Goal: Use online tool/utility: Use online tool/utility

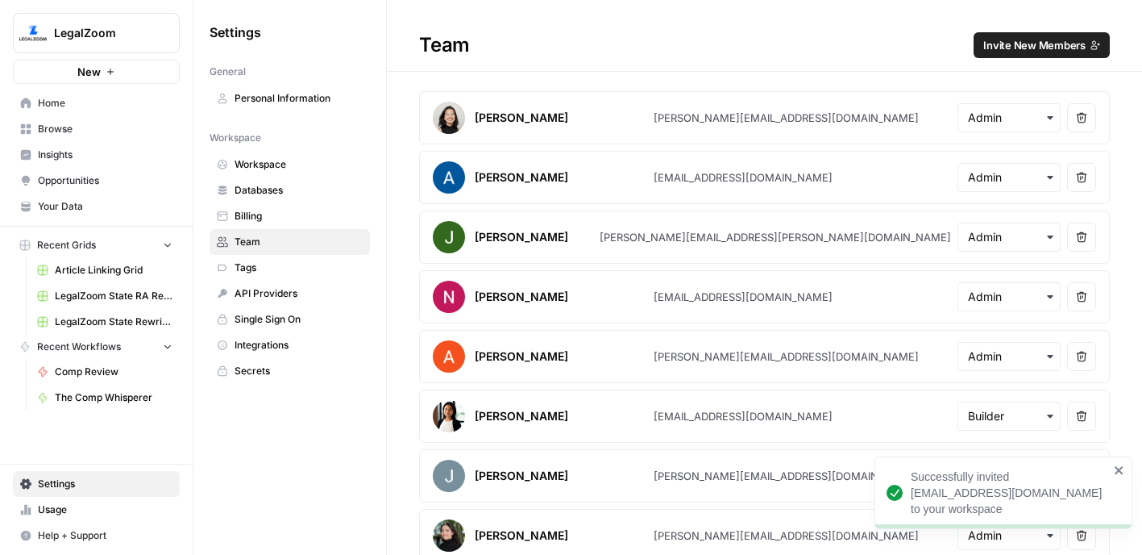
click at [81, 71] on span "New" at bounding box center [88, 72] width 23 height 16
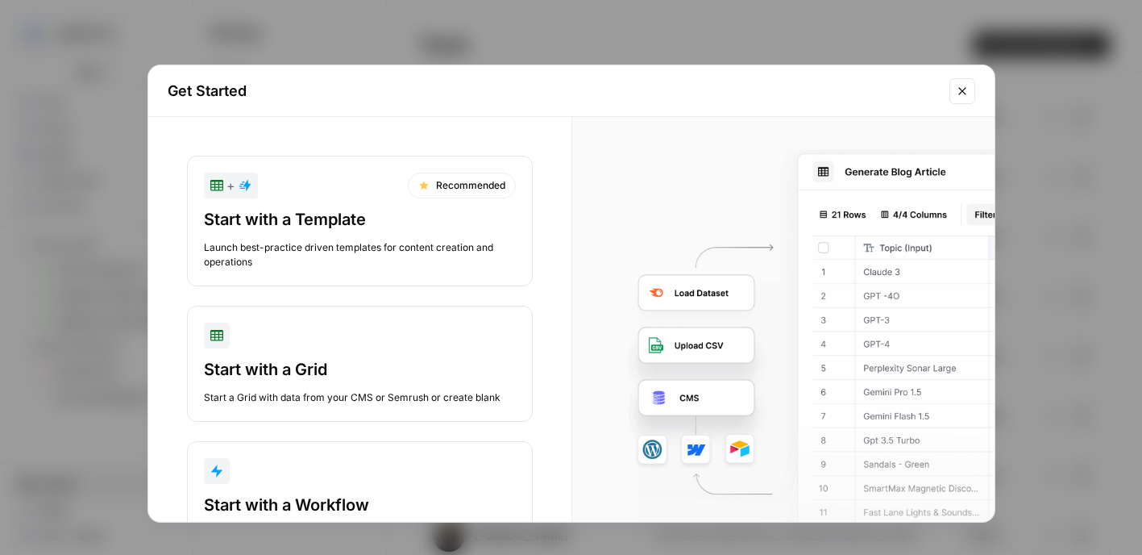
scroll to position [74, 0]
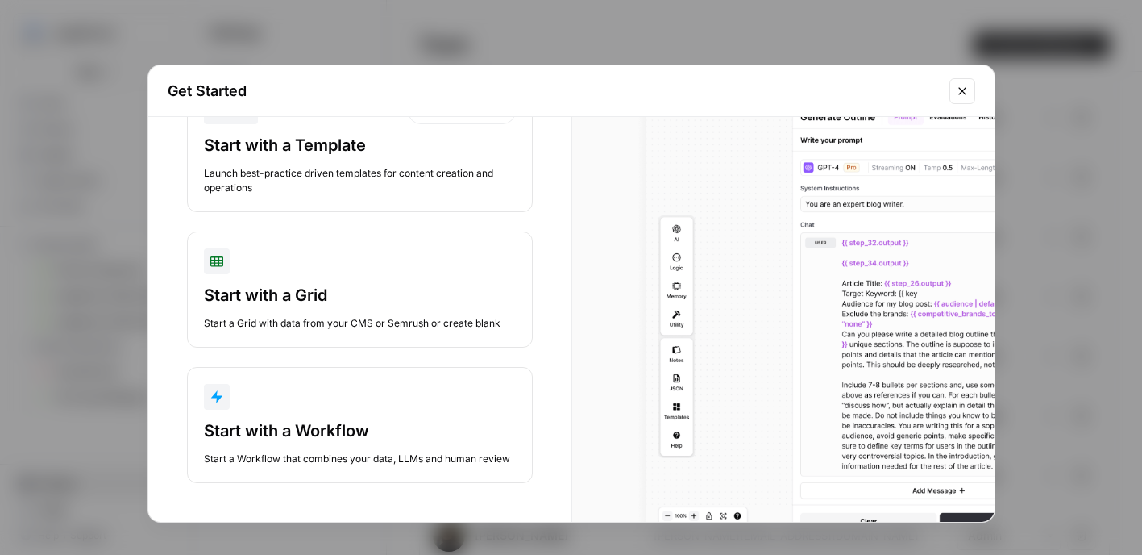
click at [316, 423] on div "Start with a Workflow" at bounding box center [360, 430] width 312 height 23
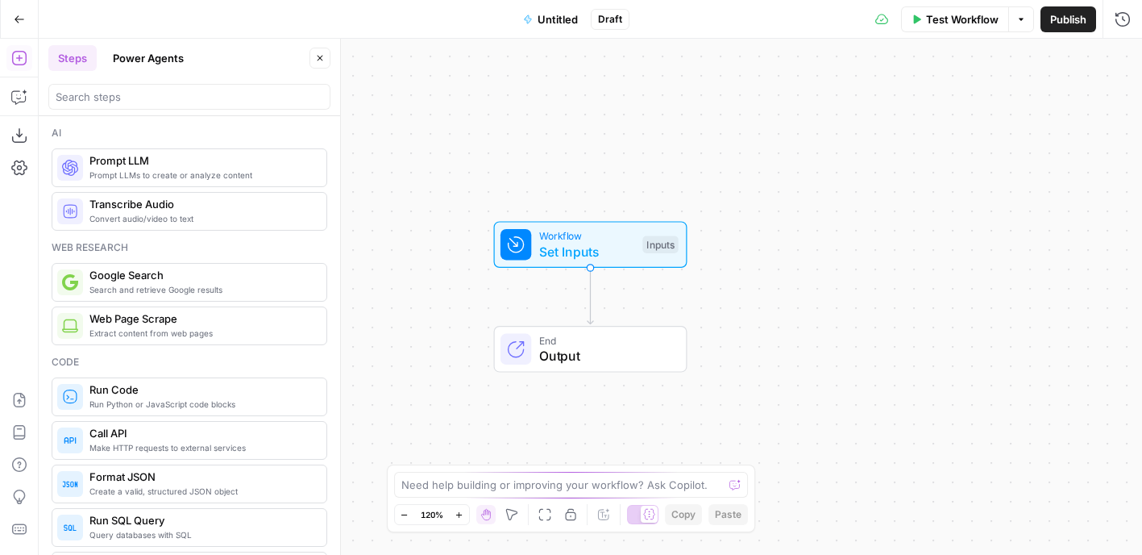
click at [160, 54] on button "Power Agents" at bounding box center [148, 58] width 90 height 26
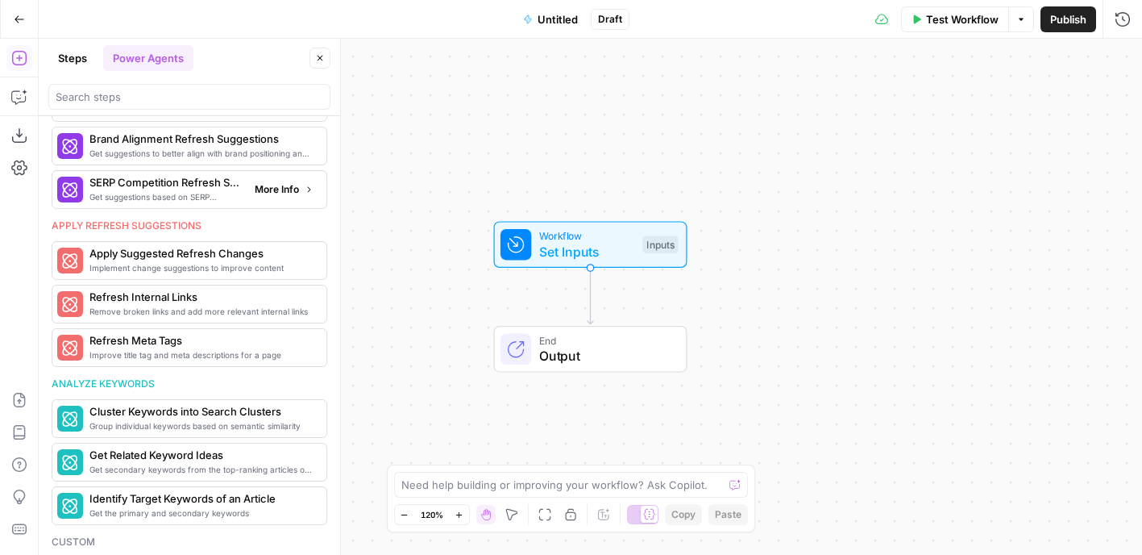
scroll to position [922, 0]
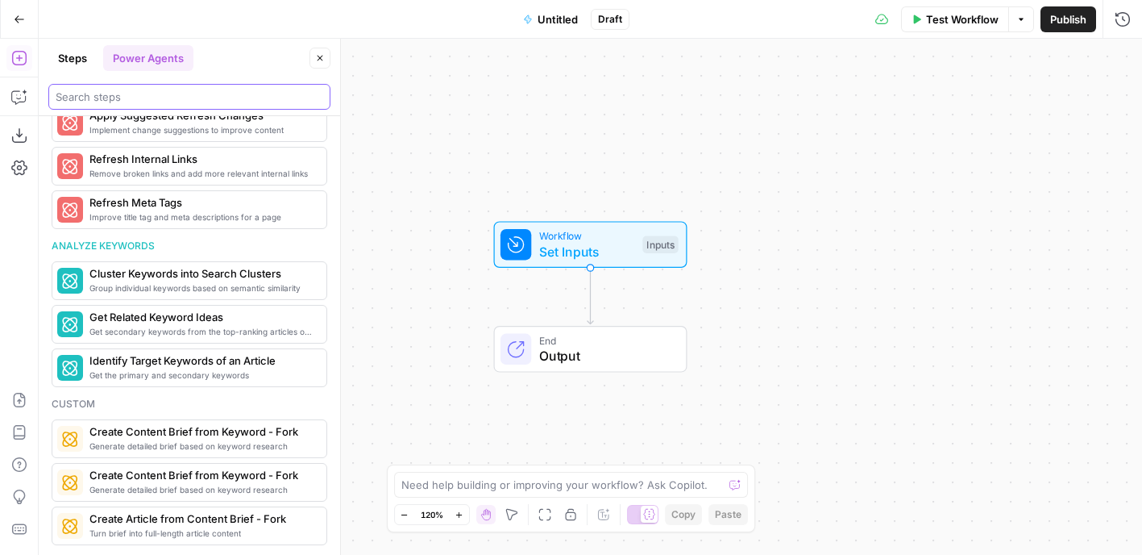
click at [155, 92] on input "search" at bounding box center [190, 97] width 268 height 16
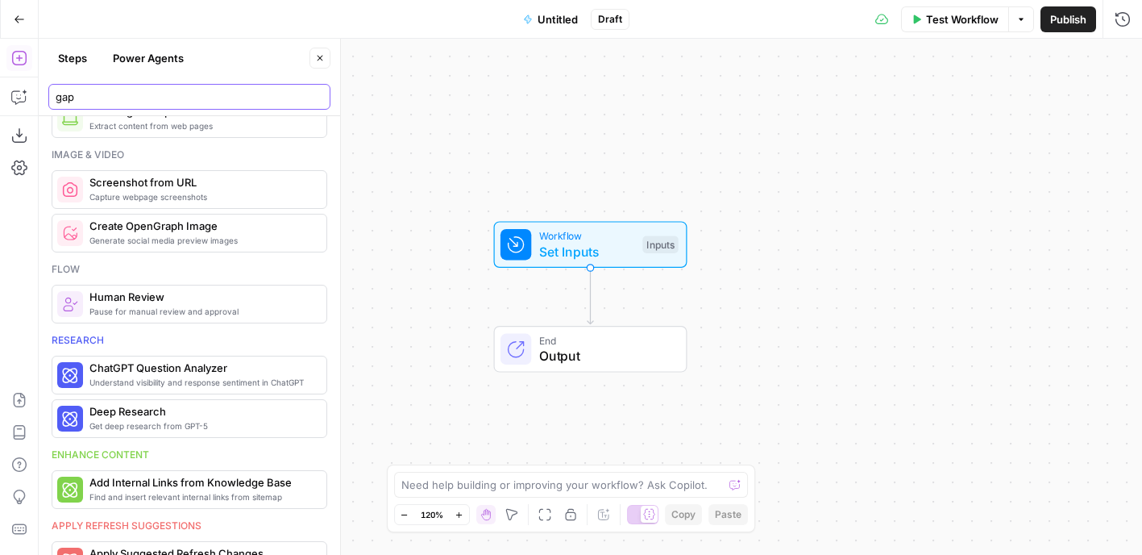
scroll to position [568, 0]
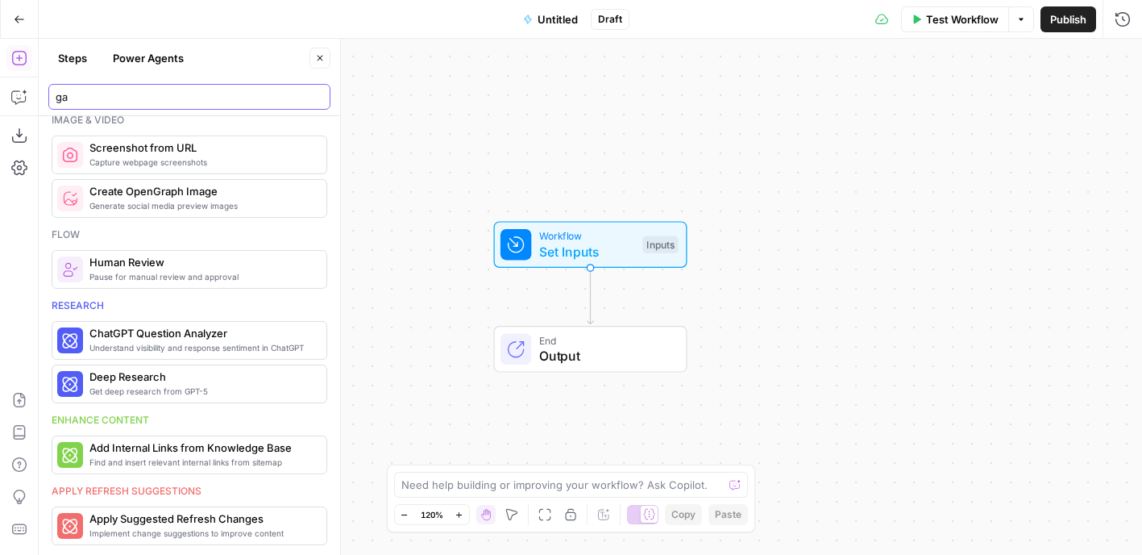
type input "g"
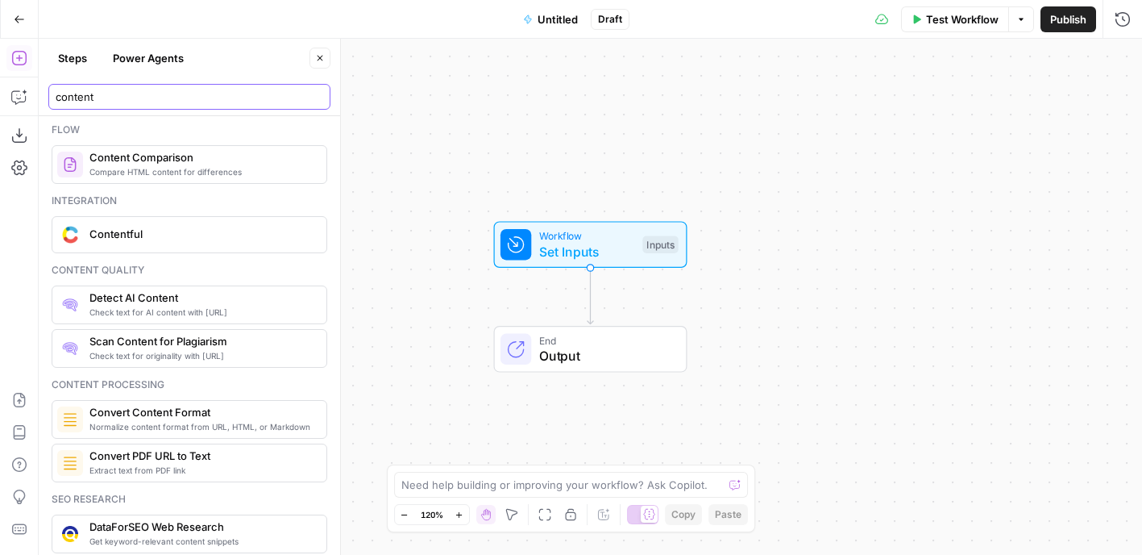
scroll to position [0, 0]
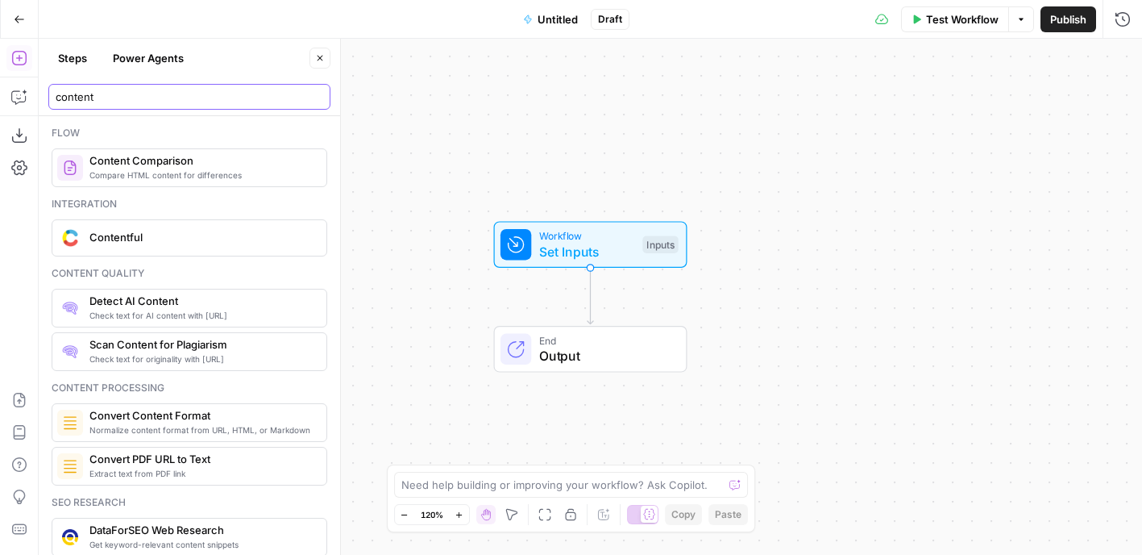
type input "content"
click at [13, 106] on button "Copilot" at bounding box center [19, 97] width 26 height 26
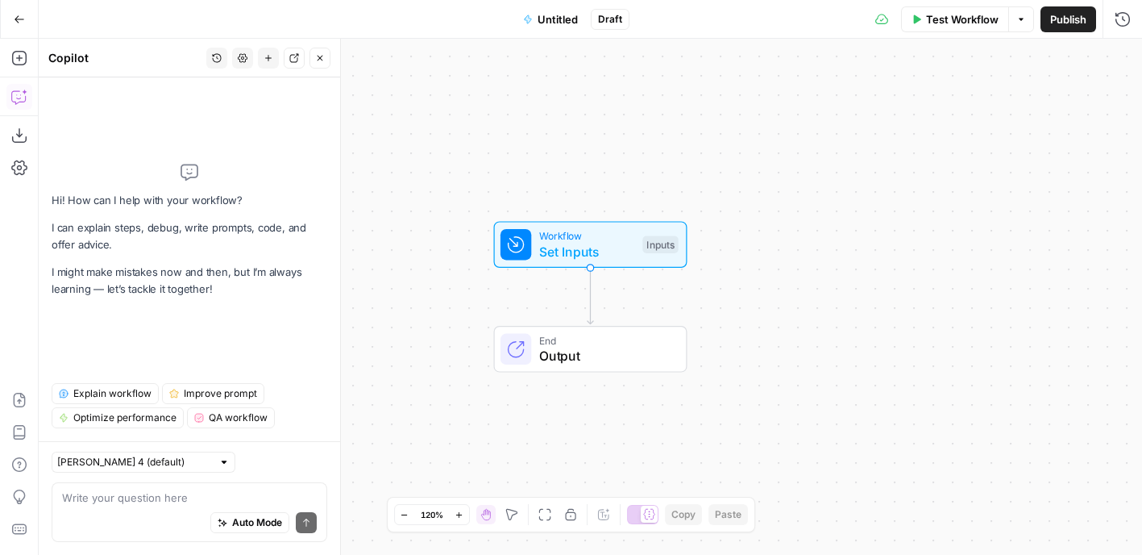
click at [123, 493] on textarea at bounding box center [189, 497] width 255 height 16
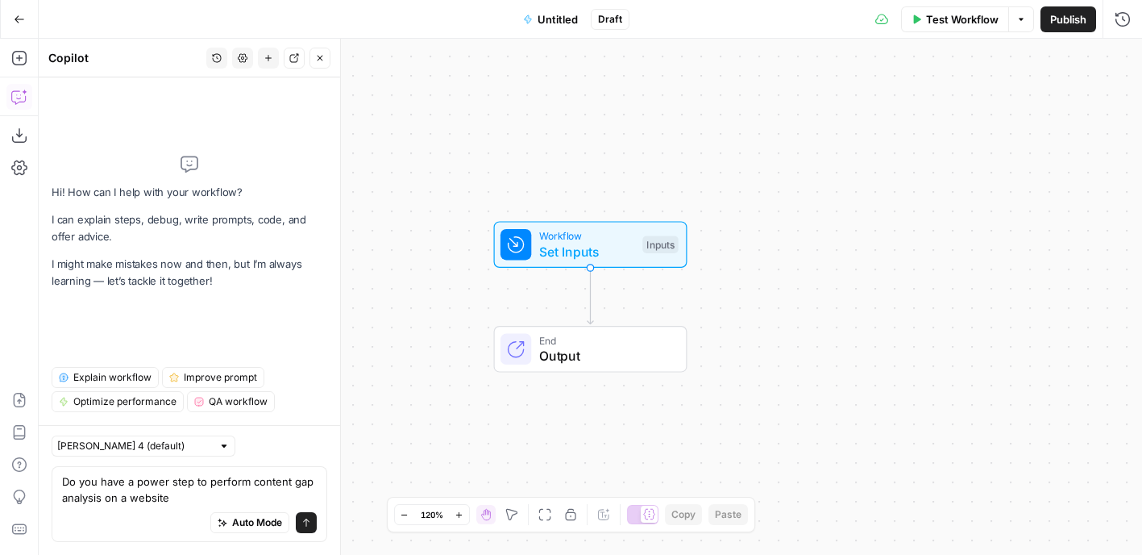
type textarea "Do you have a power step to perform content gap analysis on a website?"
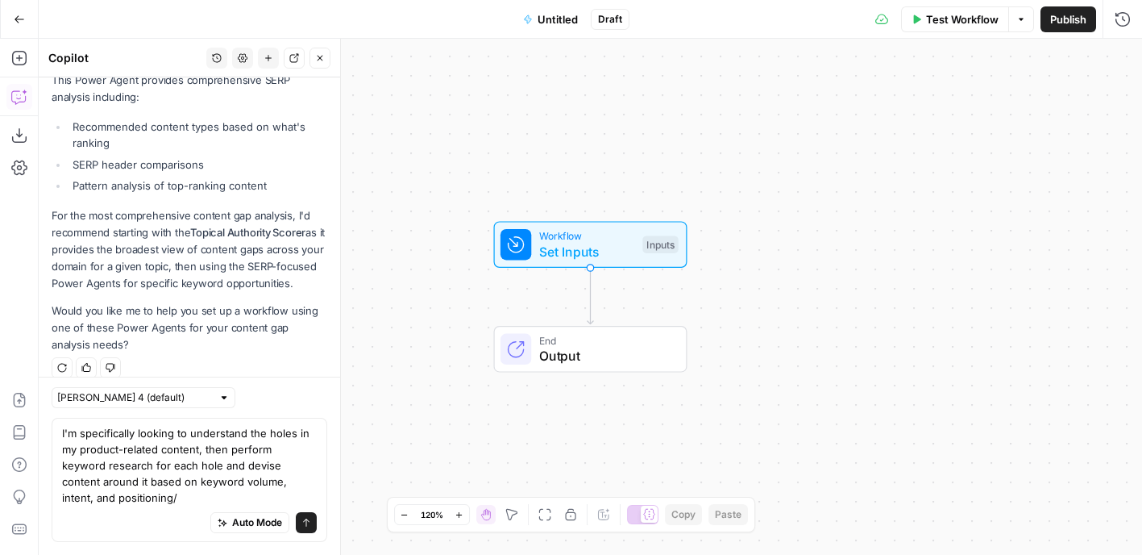
scroll to position [724, 0]
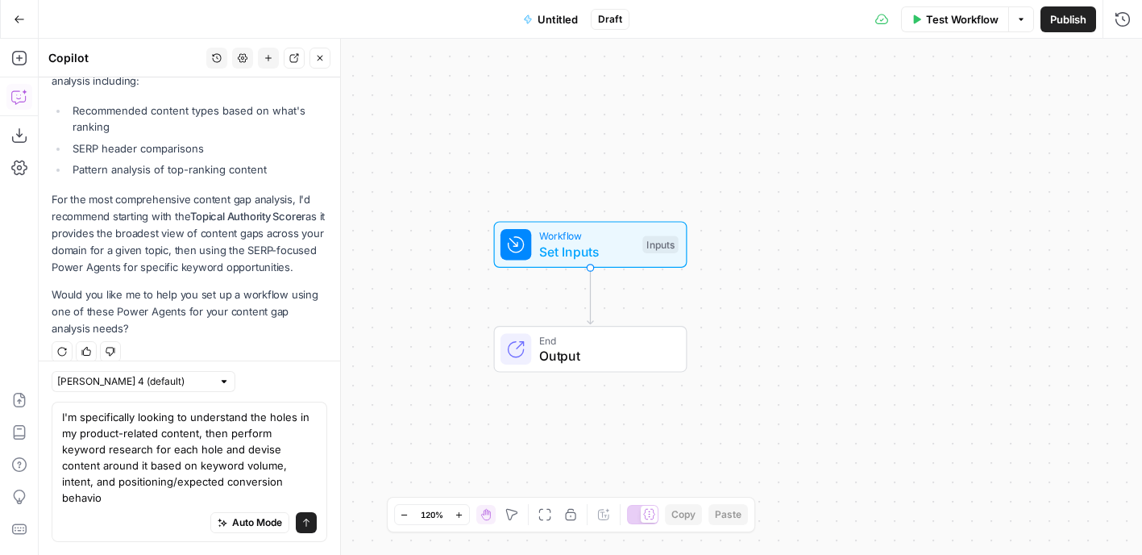
type textarea "I'm specifically looking to understand the holes in my product-related content,…"
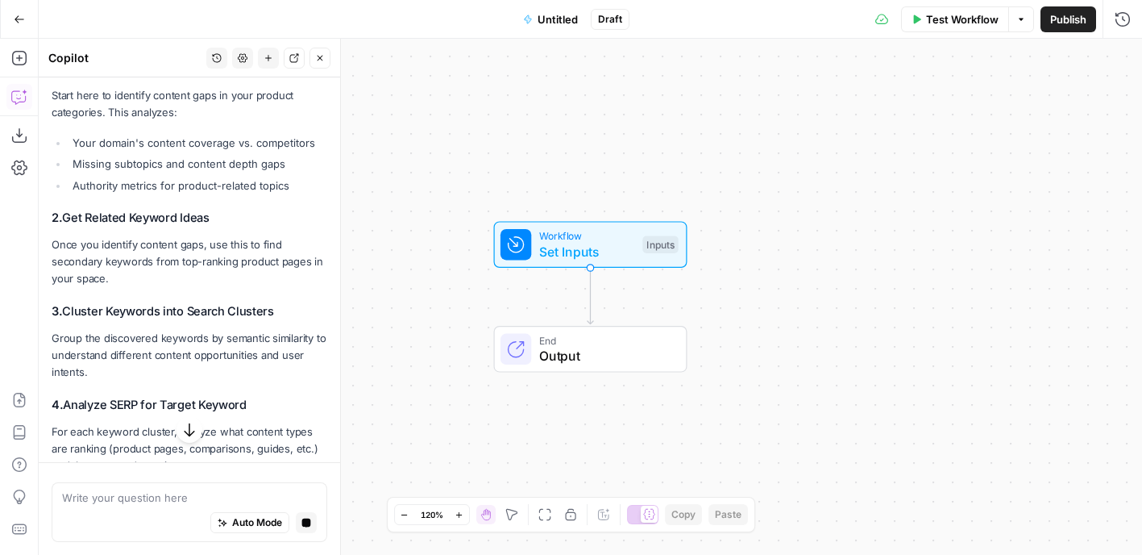
scroll to position [1247, 0]
